Goal: Task Accomplishment & Management: Complete application form

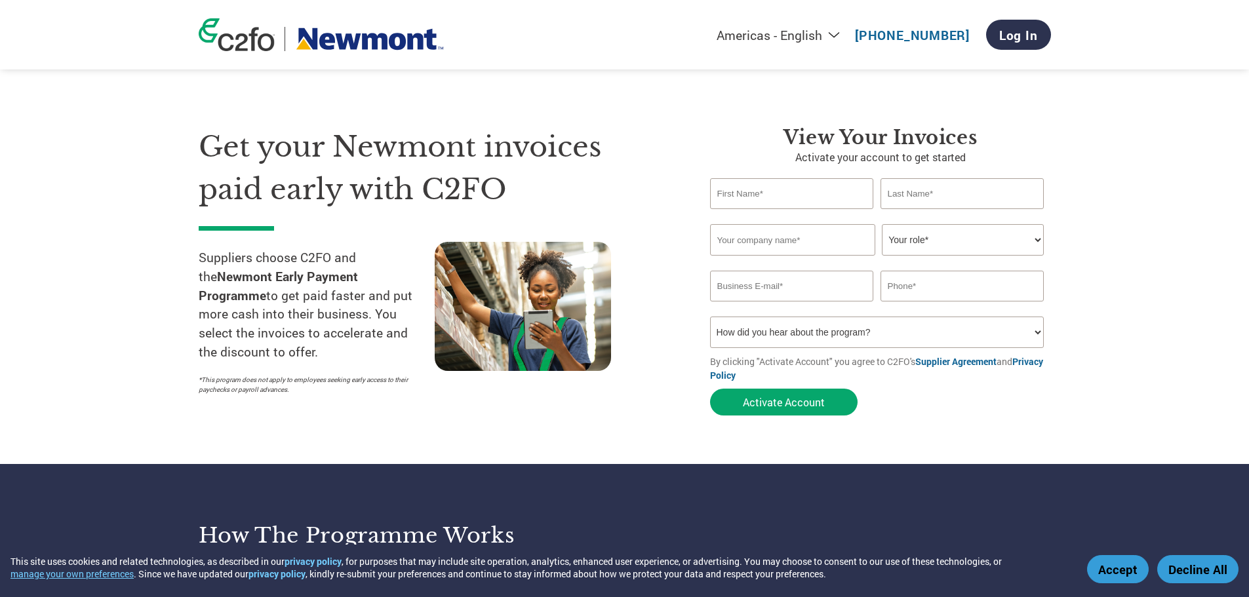
select select "en-[GEOGRAPHIC_DATA]"
click at [719, 199] on input "text" at bounding box center [792, 193] width 164 height 31
type input "[PERSON_NAME]"
click at [951, 191] on input "text" at bounding box center [963, 193] width 164 height 31
type input "Holder"
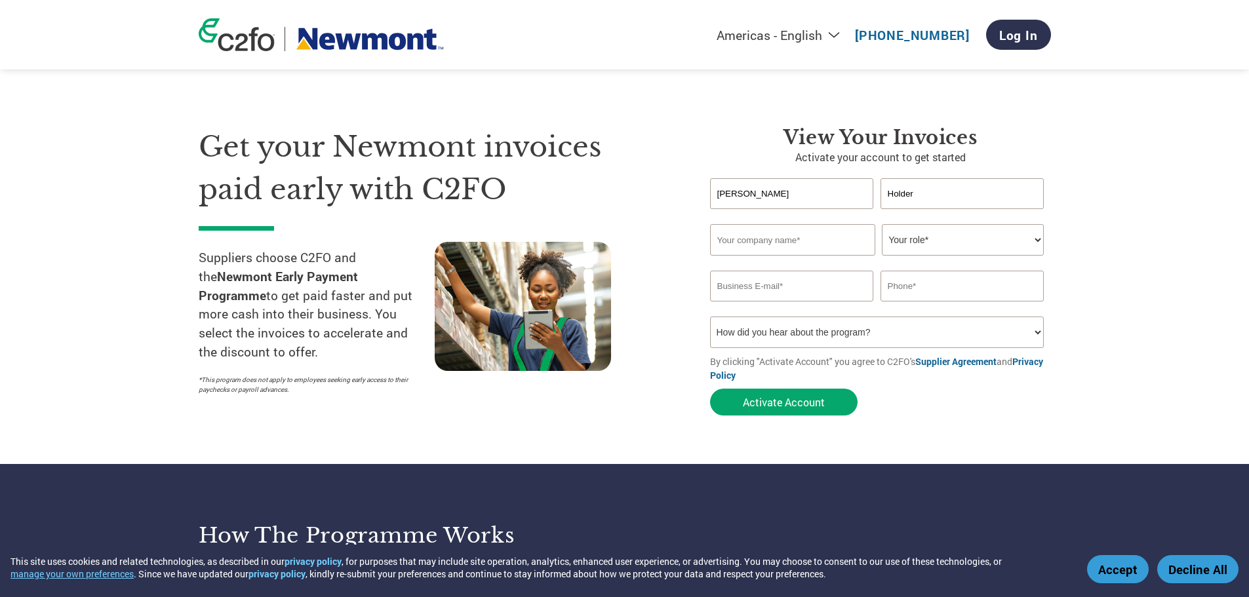
click at [816, 245] on input "text" at bounding box center [792, 239] width 165 height 31
type input "MetroCount"
click at [1034, 241] on select "Your role* CFO Controller Credit Manager Finance Director Treasurer CEO Preside…" at bounding box center [963, 239] width 162 height 31
select select "OTHER"
click at [882, 224] on select "Your role* CFO Controller Credit Manager Finance Director Treasurer CEO Preside…" at bounding box center [963, 239] width 162 height 31
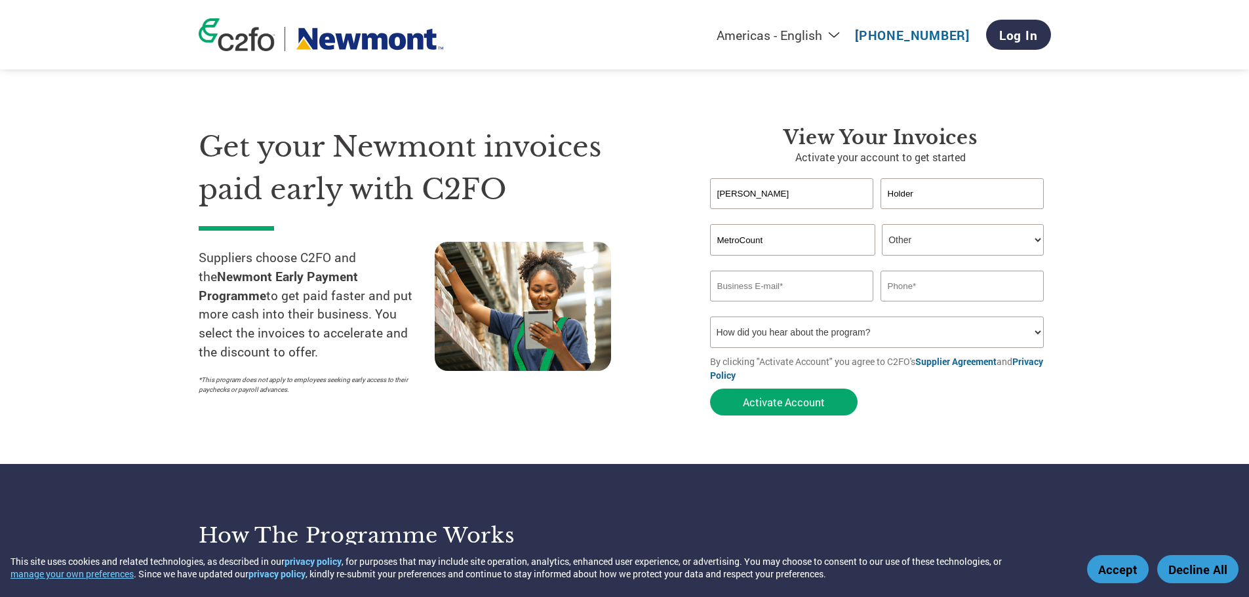
click at [811, 289] on input "email" at bounding box center [792, 286] width 164 height 31
type input "[EMAIL_ADDRESS][DOMAIN_NAME]"
click at [929, 284] on input "text" at bounding box center [963, 286] width 164 height 31
type input "0400 566 305"
click at [1035, 334] on select "How did you hear about the program? Received a letter Email Social Media Online…" at bounding box center [877, 332] width 334 height 31
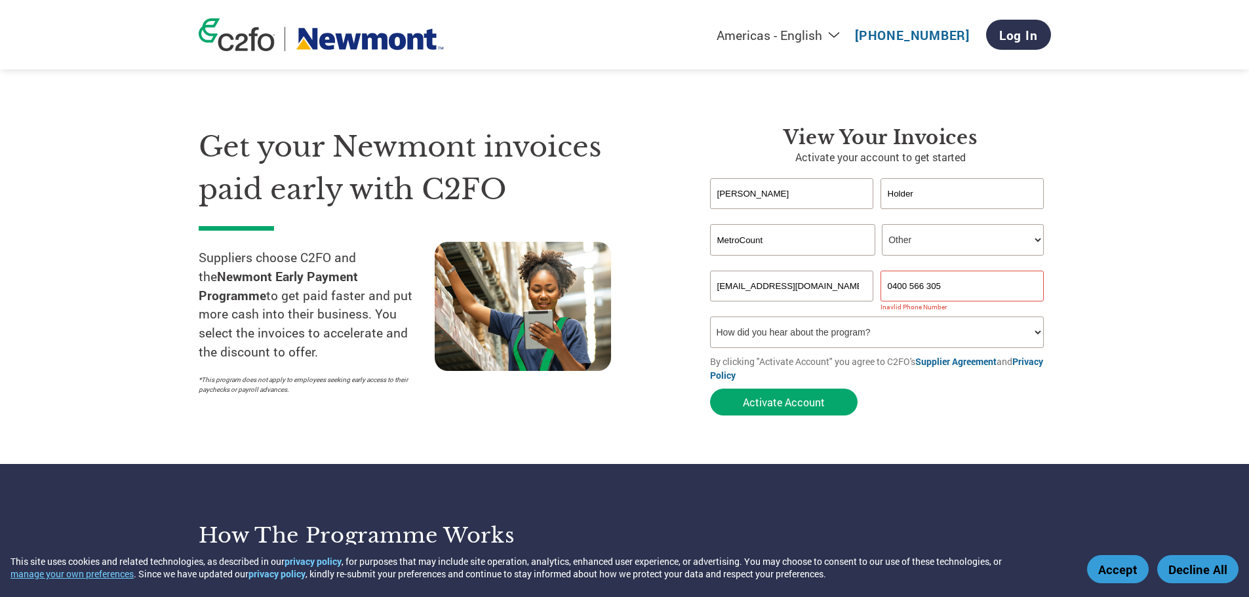
select select "Email"
click at [710, 317] on select "How did you hear about the program? Received a letter Email Social Media Online…" at bounding box center [877, 332] width 334 height 31
click at [795, 407] on button "Activate Account" at bounding box center [784, 402] width 148 height 27
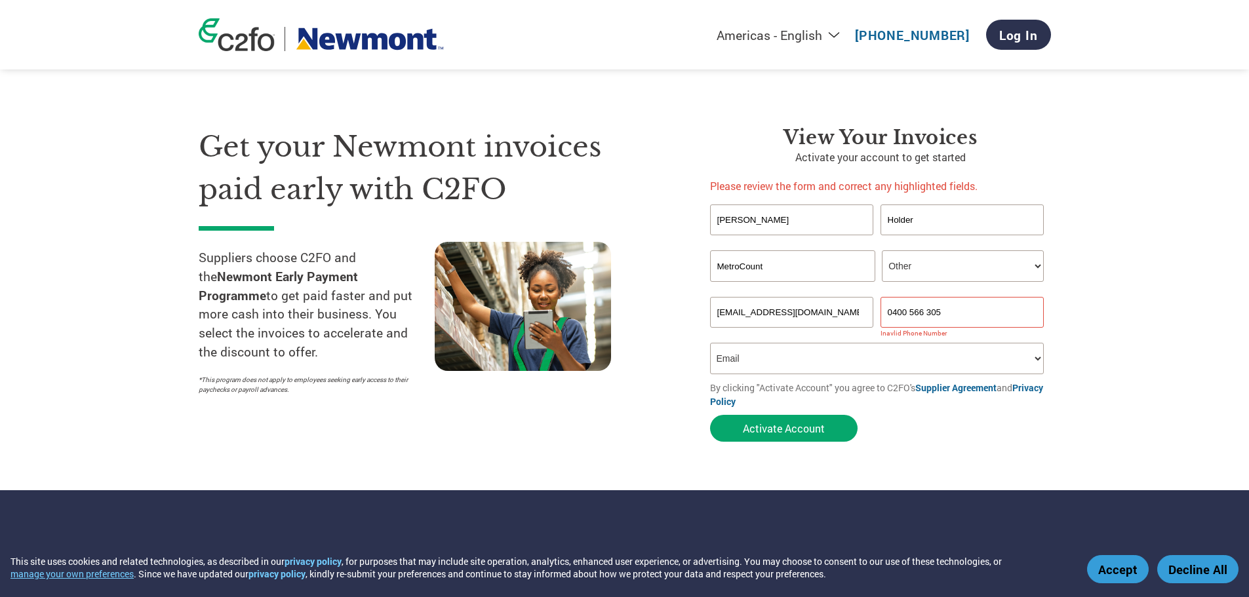
click at [905, 313] on input "0400 566 305" at bounding box center [963, 312] width 164 height 31
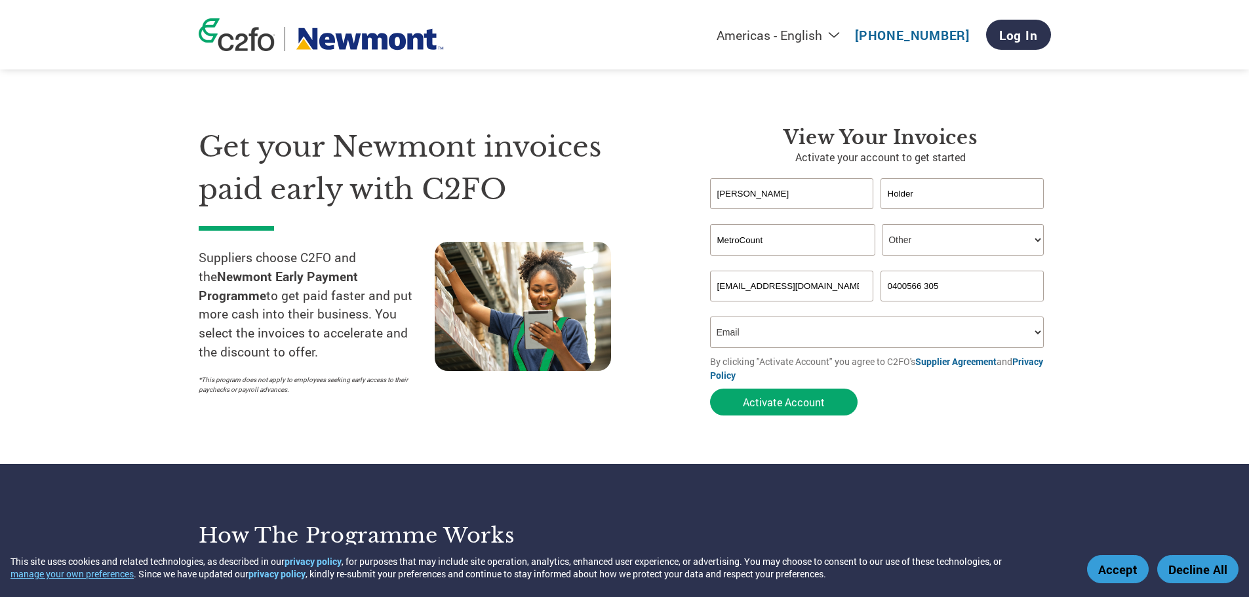
click at [920, 286] on input "0400566 305" at bounding box center [963, 286] width 164 height 31
type input "0400566305"
click at [803, 398] on button "Activate Account" at bounding box center [784, 402] width 148 height 27
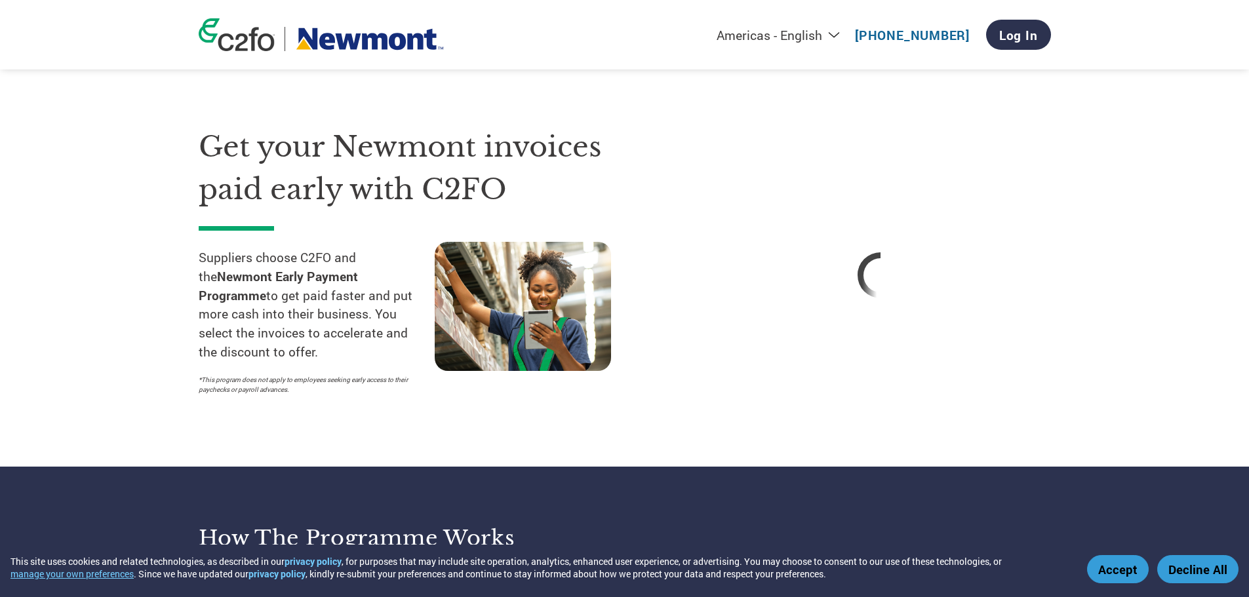
select select "en-[GEOGRAPHIC_DATA]"
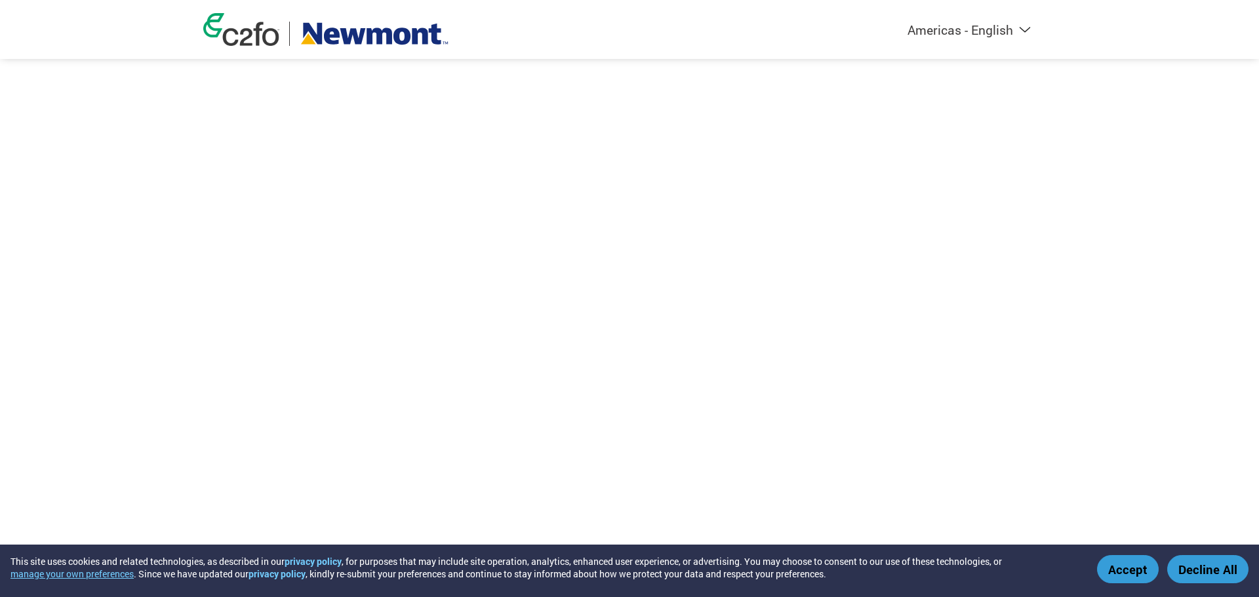
select select "en-[GEOGRAPHIC_DATA]"
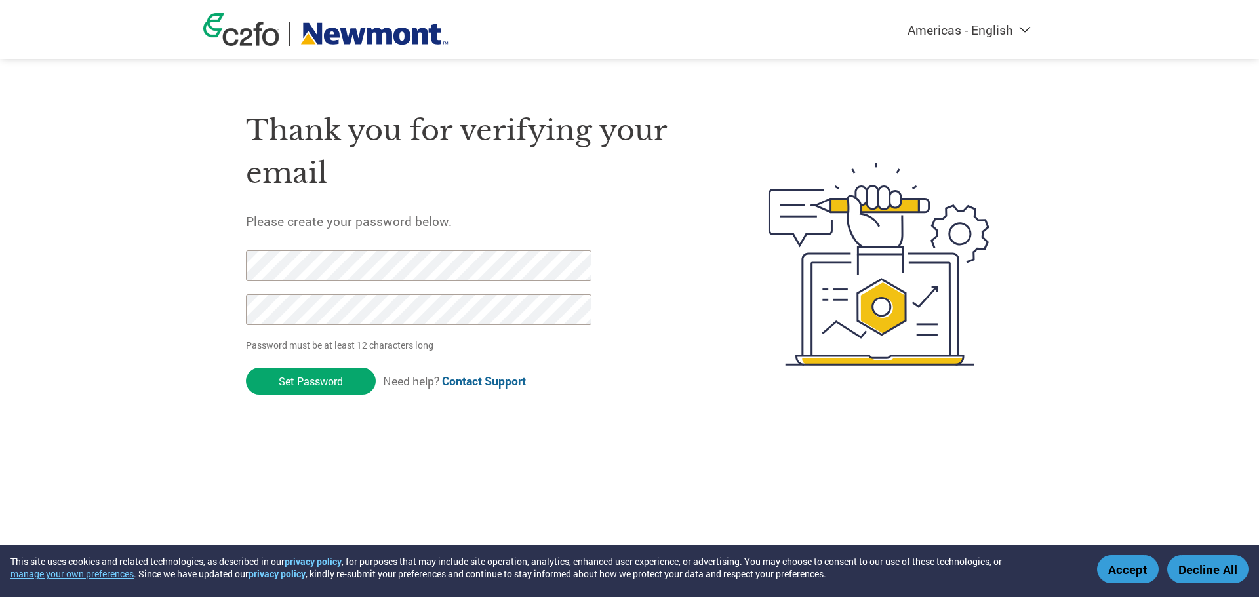
click at [1234, 578] on button "Decline All" at bounding box center [1207, 569] width 81 height 28
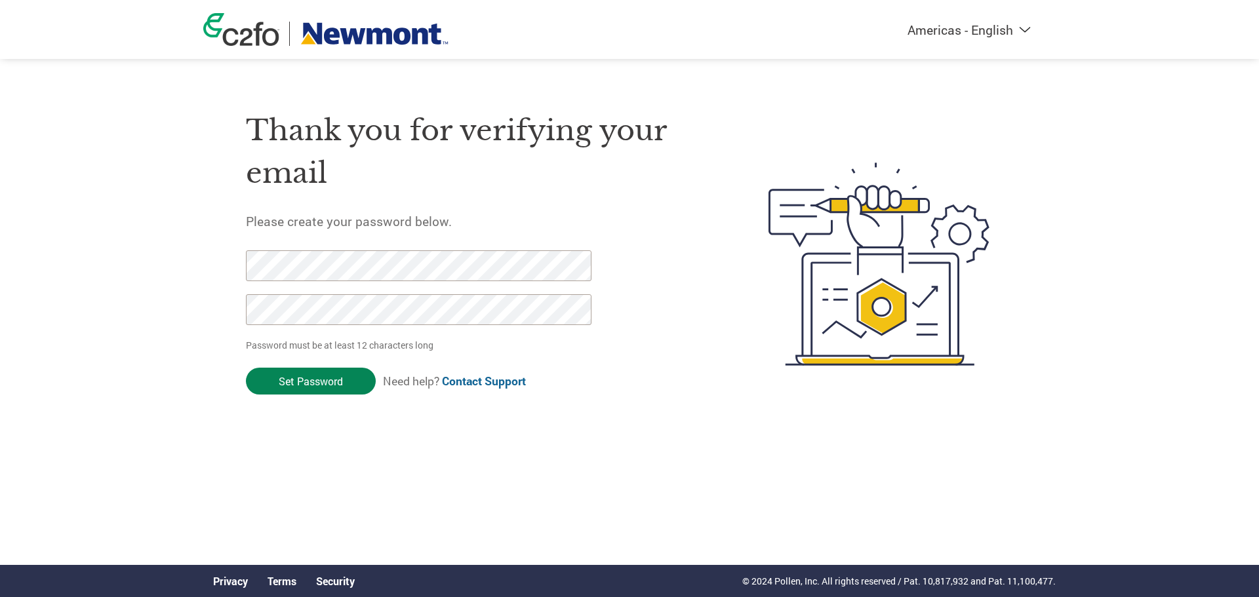
click at [317, 386] on input "Set Password" at bounding box center [311, 381] width 130 height 27
